Goal: Task Accomplishment & Management: Use online tool/utility

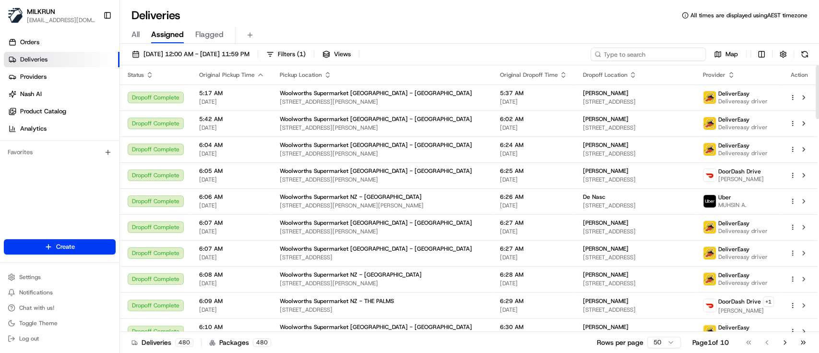
click at [614, 56] on input at bounding box center [648, 53] width 115 height 13
paste input "92f81752-03e1-43ee-bd71-ee938deea55b"
type input "92f81752-03e1-43ee-bd71-ee938deea55b"
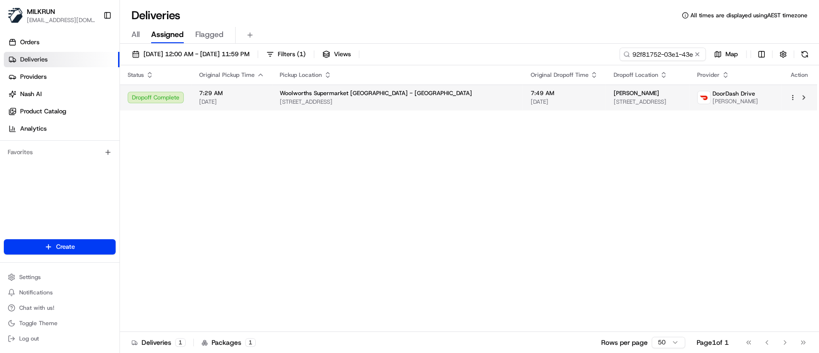
click at [318, 98] on span "[STREET_ADDRESS]" at bounding box center [397, 102] width 235 height 8
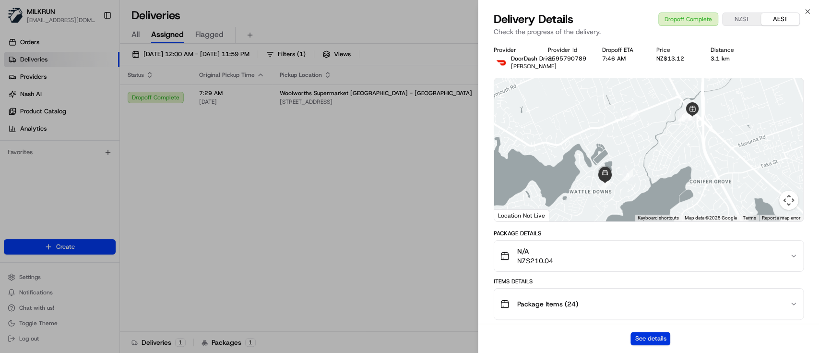
click at [614, 264] on button "See details" at bounding box center [650, 337] width 40 height 13
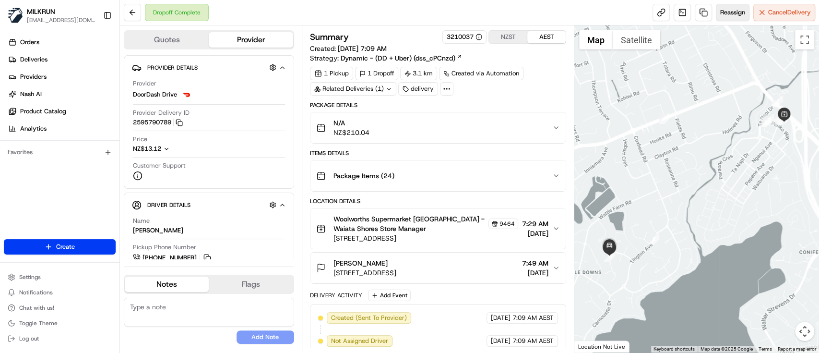
click at [739, 12] on span "Reassign" at bounding box center [732, 12] width 25 height 9
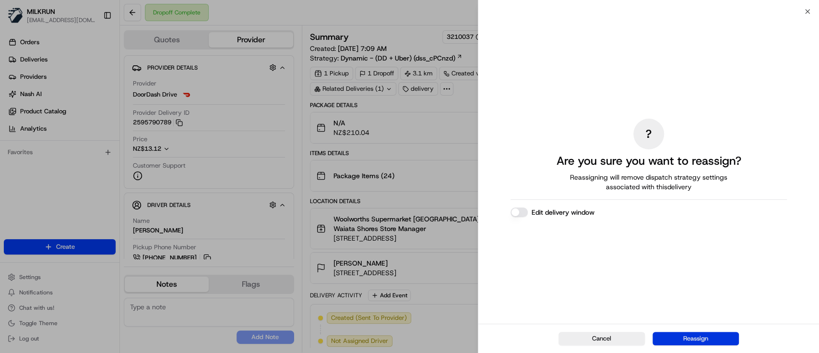
click at [702, 344] on button "Reassign" at bounding box center [695, 337] width 86 height 13
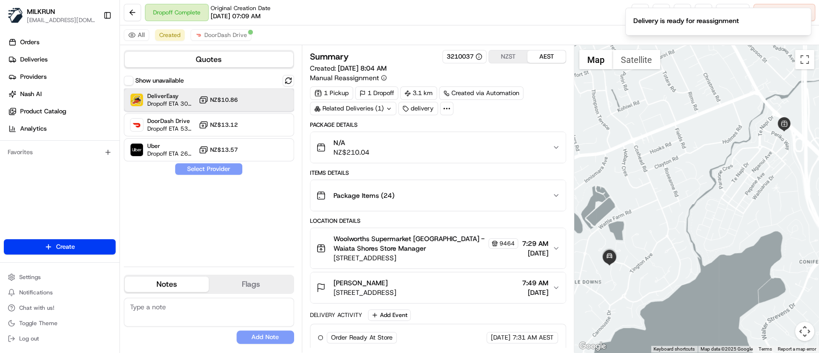
click at [245, 97] on div "DeliverEasy Dropoff ETA 30 minutes NZ$10.86" at bounding box center [209, 99] width 170 height 23
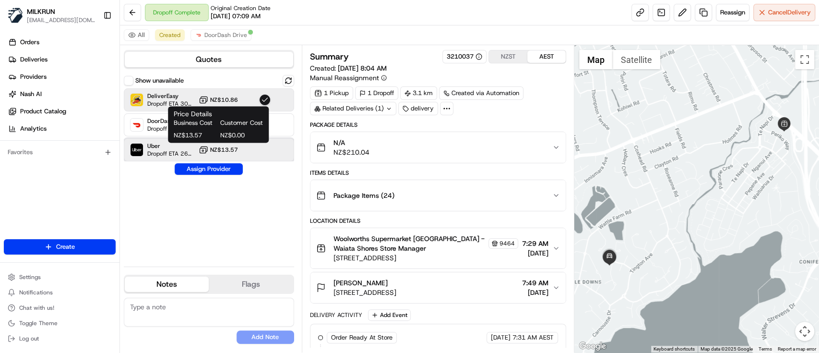
click at [225, 155] on div "Uber Dropoff ETA 26 minutes NZ$13.57" at bounding box center [209, 149] width 170 height 23
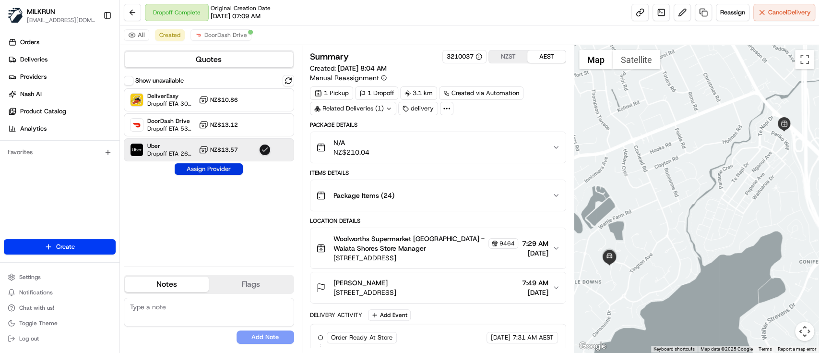
click at [218, 168] on button "Assign Provider" at bounding box center [209, 169] width 68 height 12
